Goal: Task Accomplishment & Management: Manage account settings

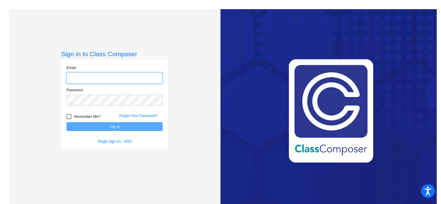
type input "[EMAIL_ADDRESS][DOMAIN_NAME]"
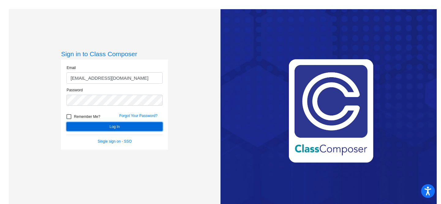
click at [136, 126] on button "Log In" at bounding box center [114, 126] width 96 height 9
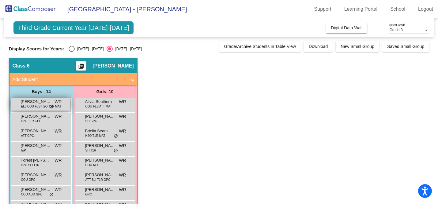
click at [36, 101] on span "[PERSON_NAME]" at bounding box center [36, 102] width 31 height 6
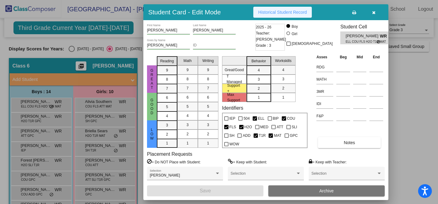
click at [294, 10] on span "Historical Student Record" at bounding box center [282, 12] width 49 height 5
click at [349, 14] on icon "button" at bounding box center [373, 12] width 3 height 4
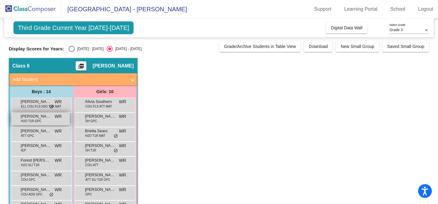
click at [49, 121] on div "Bohdric [PERSON_NAME] H2O T1R GPC WR lock do_not_disturb_alt" at bounding box center [40, 119] width 58 height 13
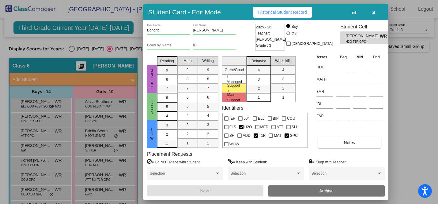
click at [288, 11] on span "Historical Student Record" at bounding box center [282, 12] width 49 height 5
click at [349, 12] on icon "button" at bounding box center [373, 12] width 3 height 4
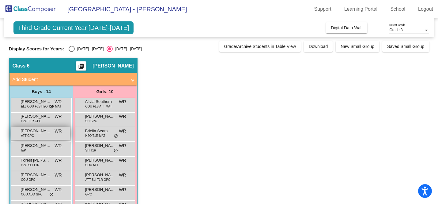
click at [40, 131] on span "[PERSON_NAME]" at bounding box center [36, 131] width 31 height 6
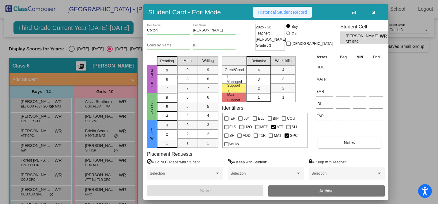
click at [285, 10] on span "Historical Student Record" at bounding box center [282, 12] width 49 height 5
click at [349, 13] on button "button" at bounding box center [373, 12] width 20 height 11
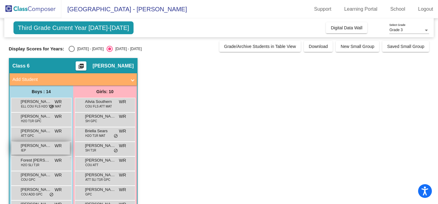
click at [50, 147] on span "[PERSON_NAME]" at bounding box center [36, 146] width 31 height 6
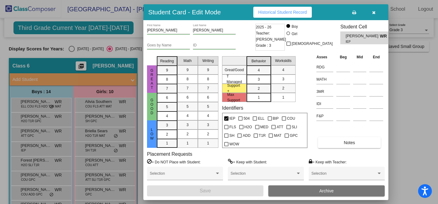
click at [296, 13] on span "Historical Student Record" at bounding box center [282, 12] width 49 height 5
click at [349, 13] on button "button" at bounding box center [373, 12] width 20 height 11
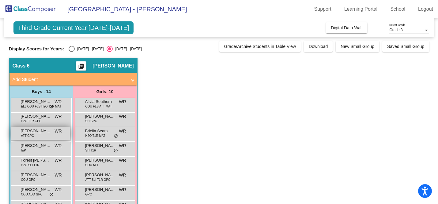
click at [42, 131] on span "[PERSON_NAME]" at bounding box center [36, 131] width 31 height 6
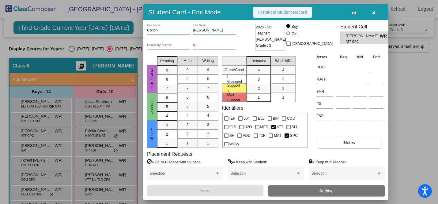
click at [303, 13] on span "Historical Student Record" at bounding box center [282, 12] width 49 height 5
click at [349, 13] on icon "button" at bounding box center [373, 12] width 3 height 4
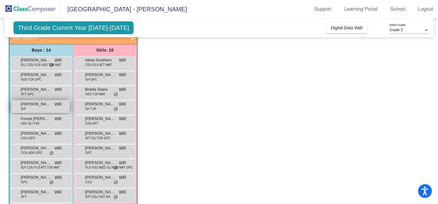
scroll to position [64, 0]
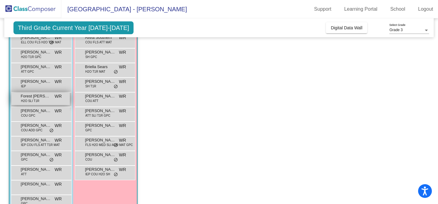
click at [43, 102] on div "Forest [PERSON_NAME] H2O SLI T1R WR lock do_not_disturb_alt" at bounding box center [40, 99] width 58 height 13
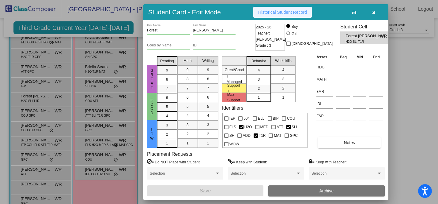
click at [286, 10] on span "Historical Student Record" at bounding box center [282, 12] width 49 height 5
click at [349, 16] on button "button" at bounding box center [373, 12] width 20 height 11
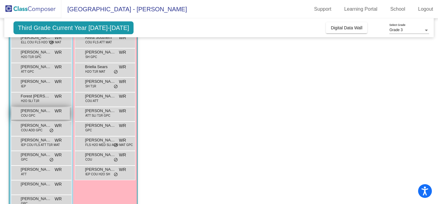
click at [64, 115] on div "[PERSON_NAME] COU GPC WR lock do_not_disturb_alt" at bounding box center [40, 113] width 58 height 13
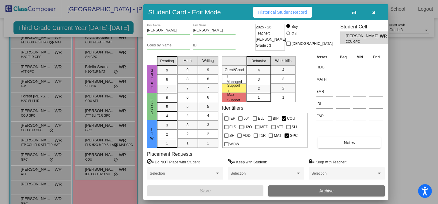
click at [284, 12] on span "Historical Student Record" at bounding box center [282, 12] width 49 height 5
click at [349, 12] on icon "button" at bounding box center [373, 12] width 3 height 4
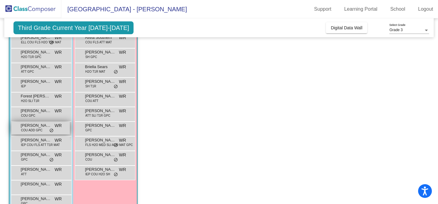
click at [31, 128] on span "[PERSON_NAME]" at bounding box center [36, 126] width 31 height 6
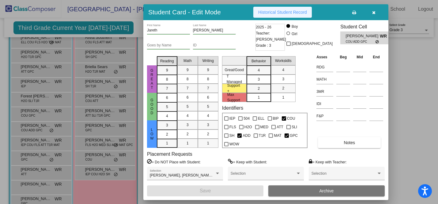
click at [270, 12] on span "Historical Student Record" at bounding box center [282, 12] width 49 height 5
click at [349, 12] on icon "button" at bounding box center [373, 12] width 3 height 4
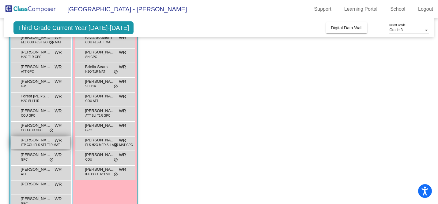
click at [50, 140] on span "[PERSON_NAME]" at bounding box center [36, 140] width 31 height 6
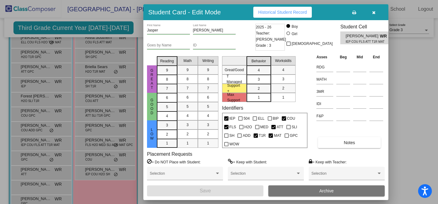
scroll to position [0, 0]
click at [301, 12] on span "Historical Student Record" at bounding box center [282, 12] width 49 height 5
click at [349, 13] on icon "button" at bounding box center [373, 12] width 3 height 4
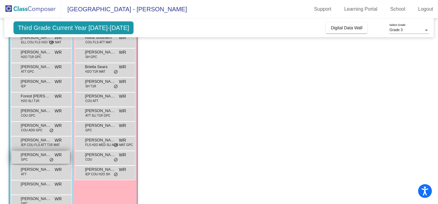
click at [41, 164] on div "[PERSON_NAME] GPC WR lock do_not_disturb_alt" at bounding box center [40, 157] width 58 height 13
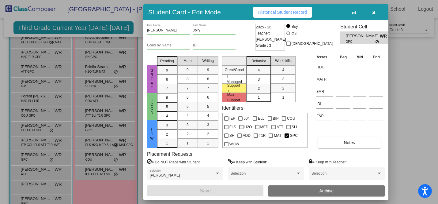
click at [307, 10] on span "Historical Student Record" at bounding box center [282, 12] width 49 height 5
click at [349, 13] on icon "button" at bounding box center [373, 12] width 3 height 4
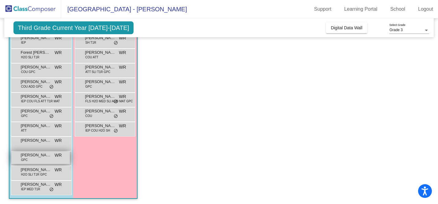
scroll to position [109, 0]
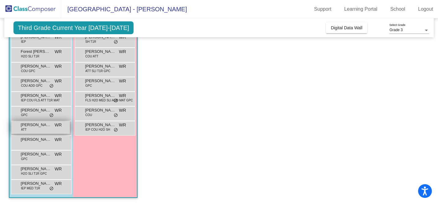
click at [49, 124] on span "[PERSON_NAME]" at bounding box center [36, 125] width 31 height 6
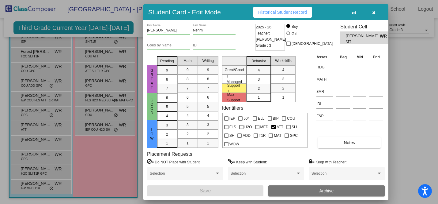
click at [303, 11] on span "Historical Student Record" at bounding box center [282, 12] width 49 height 5
click at [349, 12] on icon "button" at bounding box center [373, 12] width 3 height 4
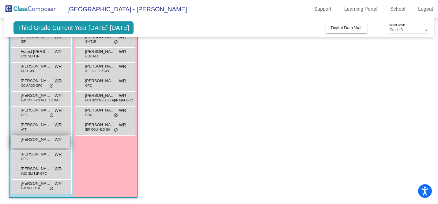
click at [47, 142] on span "[PERSON_NAME]" at bounding box center [36, 140] width 31 height 6
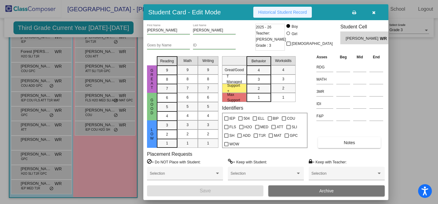
click at [276, 10] on span "Historical Student Record" at bounding box center [282, 12] width 49 height 5
click at [349, 12] on icon "button" at bounding box center [373, 12] width 3 height 4
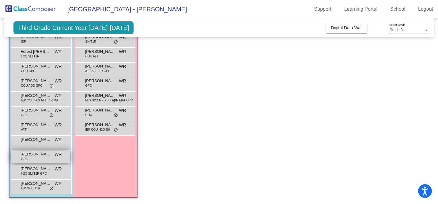
click at [59, 158] on div "Lincoln [PERSON_NAME] GPC WR lock do_not_disturb_alt" at bounding box center [40, 157] width 58 height 13
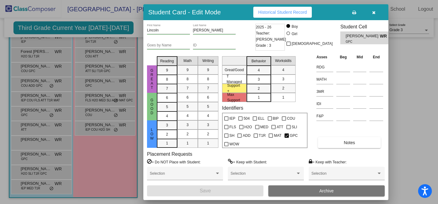
click at [274, 10] on span "Historical Student Record" at bounding box center [282, 12] width 49 height 5
click at [349, 12] on icon "button" at bounding box center [373, 12] width 3 height 4
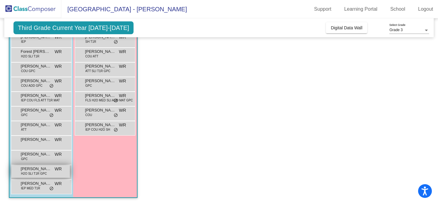
click at [54, 173] on div "[PERSON_NAME] H2O SLI T1R GPC WR lock do_not_disturb_alt" at bounding box center [40, 172] width 58 height 13
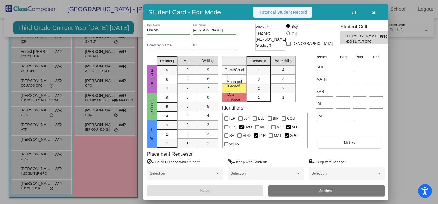
click at [292, 10] on span "Historical Student Record" at bounding box center [282, 12] width 49 height 5
click at [349, 11] on icon "button" at bounding box center [373, 12] width 3 height 4
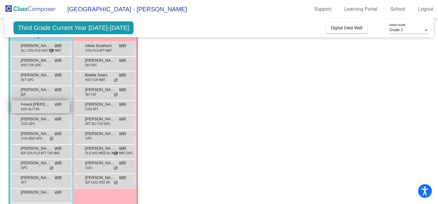
scroll to position [58, 0]
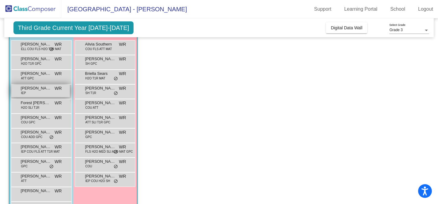
click at [47, 94] on div "[PERSON_NAME] IEP WR lock do_not_disturb_alt" at bounding box center [40, 91] width 58 height 13
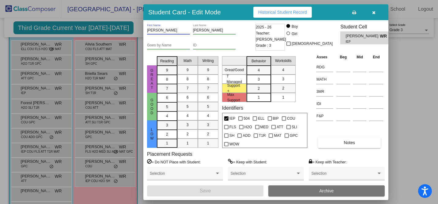
click at [152, 30] on input "[PERSON_NAME]" at bounding box center [168, 30] width 43 height 4
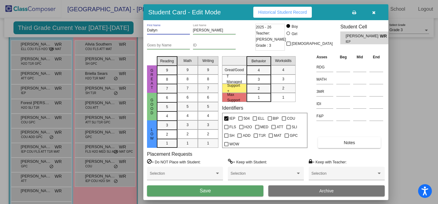
type input "Daltyn"
click at [196, 192] on button "Save" at bounding box center [205, 191] width 116 height 11
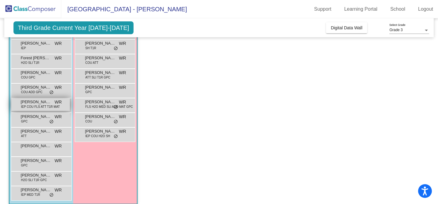
scroll to position [109, 0]
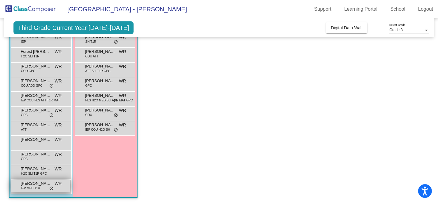
click at [61, 188] on div "[PERSON_NAME] IEP MED T1R WR lock do_not_disturb_alt" at bounding box center [40, 186] width 58 height 13
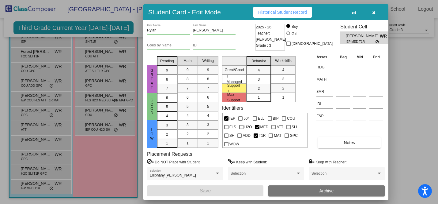
click at [297, 13] on span "Historical Student Record" at bounding box center [282, 12] width 49 height 5
click at [349, 12] on icon "button" at bounding box center [373, 12] width 3 height 4
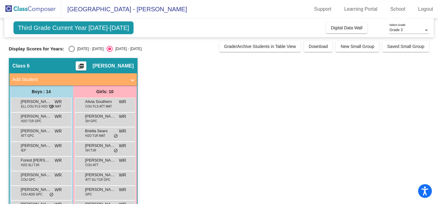
scroll to position [0, 0]
click at [115, 99] on span "Alivia Southern" at bounding box center [100, 102] width 31 height 6
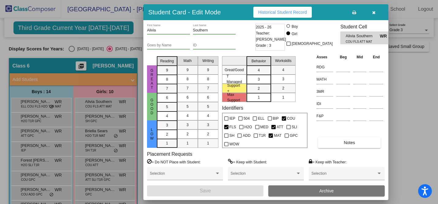
click at [287, 9] on button "Historical Student Record" at bounding box center [282, 12] width 58 height 11
click at [349, 13] on icon "button" at bounding box center [373, 12] width 3 height 4
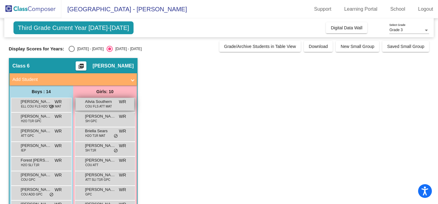
click at [115, 107] on div "Alivia Southern COU FLS ATT MAT WR lock do_not_disturb_alt" at bounding box center [105, 104] width 58 height 13
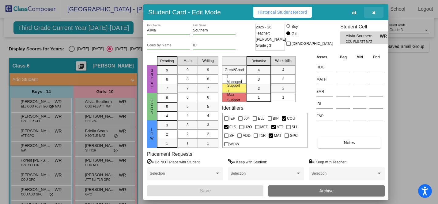
click at [349, 12] on icon "button" at bounding box center [373, 12] width 3 height 4
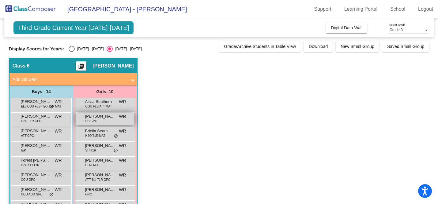
click at [113, 122] on div "[PERSON_NAME] SH GPC WR lock do_not_disturb_alt" at bounding box center [105, 119] width 58 height 13
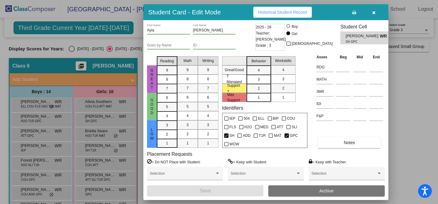
click at [294, 13] on span "Historical Student Record" at bounding box center [282, 12] width 49 height 5
click at [349, 10] on icon "button" at bounding box center [373, 12] width 3 height 4
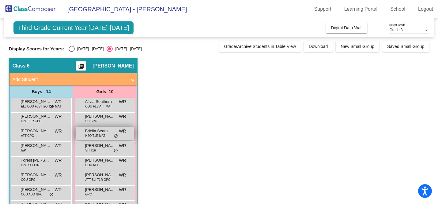
click at [105, 131] on span "Briella Sears" at bounding box center [100, 131] width 31 height 6
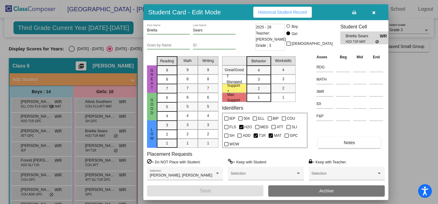
click at [291, 13] on span "Historical Student Record" at bounding box center [282, 12] width 49 height 5
click at [349, 13] on icon "button" at bounding box center [373, 12] width 3 height 4
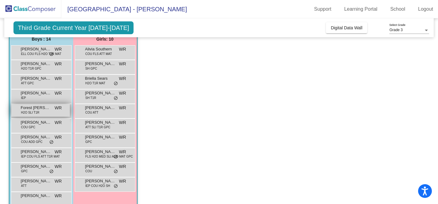
scroll to position [52, 0]
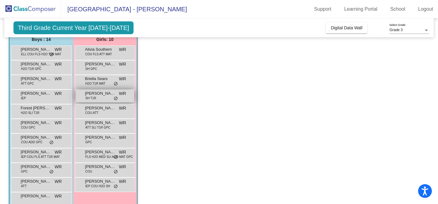
click at [110, 93] on span "[PERSON_NAME]" at bounding box center [100, 94] width 31 height 6
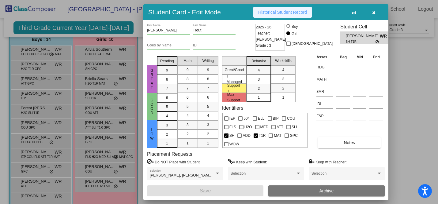
click at [278, 10] on span "Historical Student Record" at bounding box center [282, 12] width 49 height 5
click at [349, 13] on icon "button" at bounding box center [373, 12] width 3 height 4
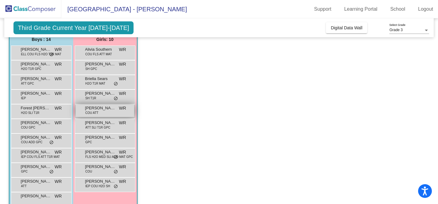
click at [111, 113] on div "[PERSON_NAME] COU ATT WR lock do_not_disturb_alt" at bounding box center [105, 111] width 58 height 13
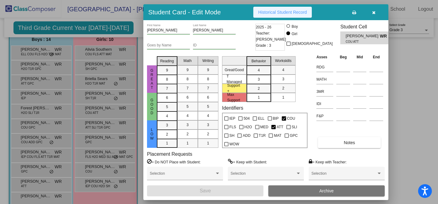
click at [285, 13] on span "Historical Student Record" at bounding box center [282, 12] width 49 height 5
click at [349, 14] on button "button" at bounding box center [373, 12] width 20 height 11
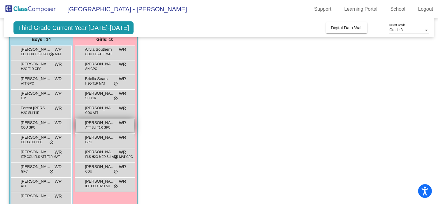
click at [114, 124] on span "[PERSON_NAME]" at bounding box center [100, 123] width 31 height 6
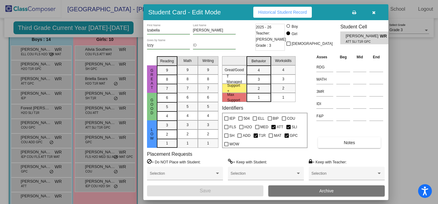
click at [287, 15] on button "Historical Student Record" at bounding box center [282, 12] width 58 height 11
click at [349, 13] on icon "button" at bounding box center [373, 12] width 3 height 4
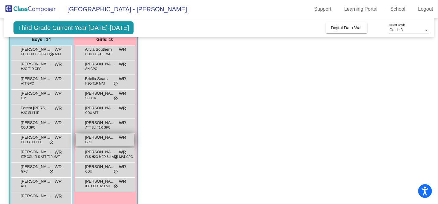
click at [108, 142] on div "[PERSON_NAME] GPC WR lock do_not_disturb_alt" at bounding box center [105, 140] width 58 height 13
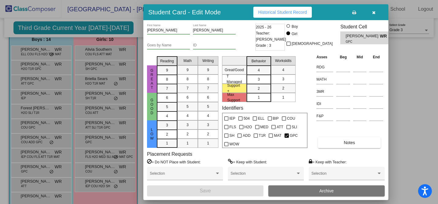
click at [290, 16] on button "Historical Student Record" at bounding box center [282, 12] width 58 height 11
click at [349, 13] on icon "button" at bounding box center [373, 12] width 3 height 4
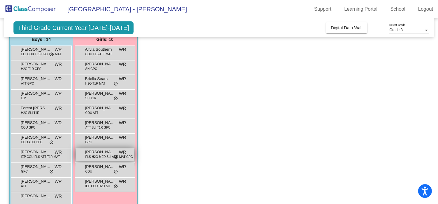
click at [99, 156] on span "FLS H2O MED SLI ADD MAT GPC" at bounding box center [108, 157] width 47 height 5
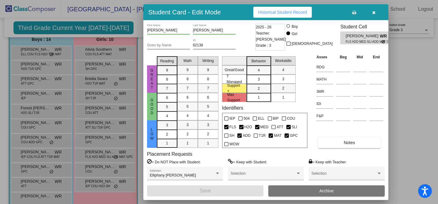
scroll to position [0, 0]
click at [281, 15] on button "Historical Student Record" at bounding box center [282, 12] width 58 height 11
click at [349, 12] on icon "button" at bounding box center [373, 12] width 3 height 4
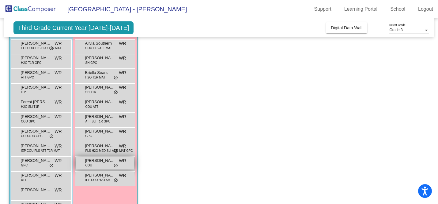
scroll to position [60, 0]
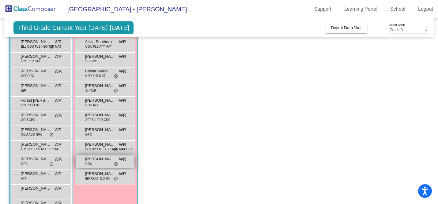
click at [106, 165] on div "[PERSON_NAME] Bacon2 COU WR lock do_not_disturb_alt" at bounding box center [105, 162] width 58 height 13
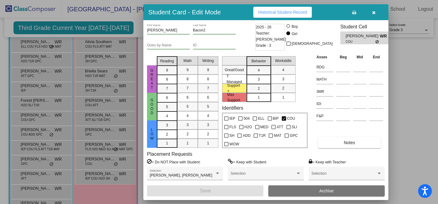
click at [284, 13] on span "Historical Student Record" at bounding box center [282, 12] width 49 height 5
click at [349, 12] on icon "button" at bounding box center [373, 12] width 3 height 4
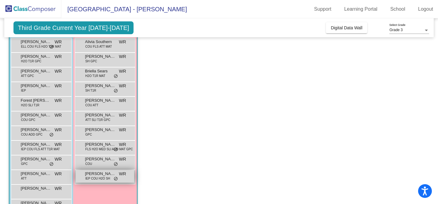
click at [111, 173] on span "[PERSON_NAME]" at bounding box center [100, 174] width 31 height 6
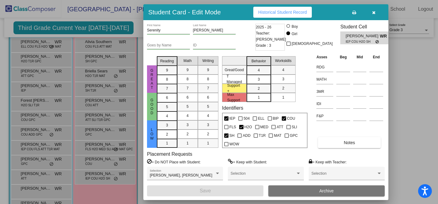
click at [272, 13] on span "Historical Student Record" at bounding box center [282, 12] width 49 height 5
click at [349, 13] on icon "button" at bounding box center [373, 12] width 3 height 4
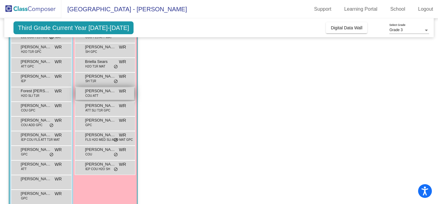
scroll to position [71, 0]
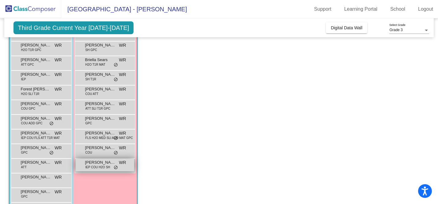
click at [111, 163] on span "[PERSON_NAME]" at bounding box center [100, 163] width 31 height 6
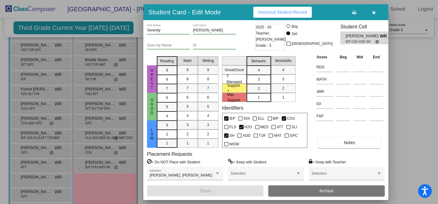
click at [305, 10] on span "Historical Student Record" at bounding box center [282, 12] width 49 height 5
click at [349, 13] on icon "button" at bounding box center [373, 12] width 3 height 4
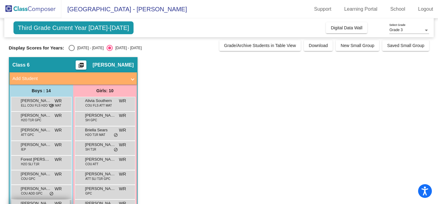
scroll to position [0, 0]
